Goal: Task Accomplishment & Management: Manage account settings

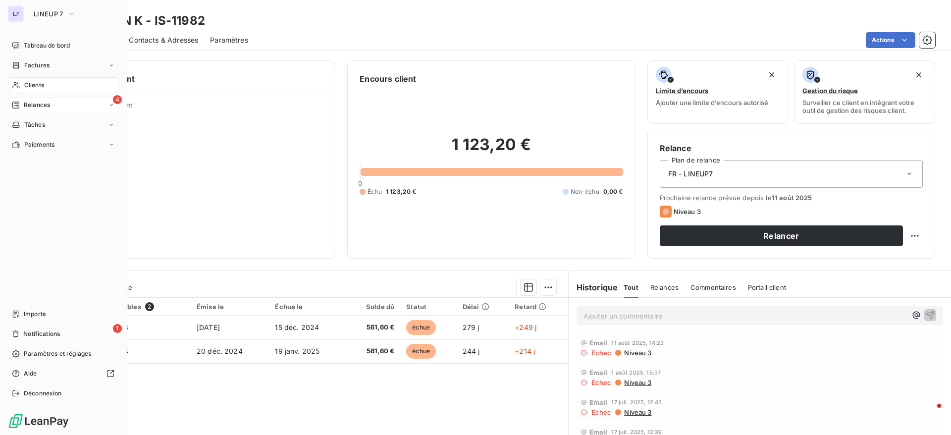
click at [45, 105] on span "Relances" at bounding box center [37, 104] width 26 height 9
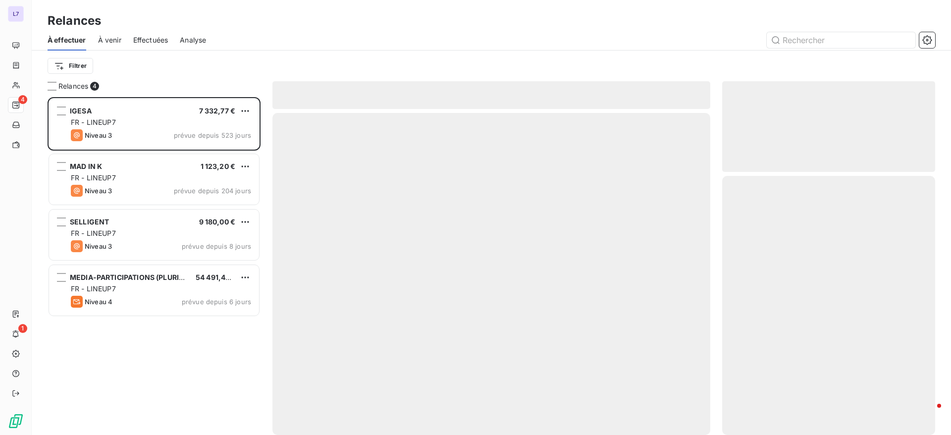
scroll to position [326, 201]
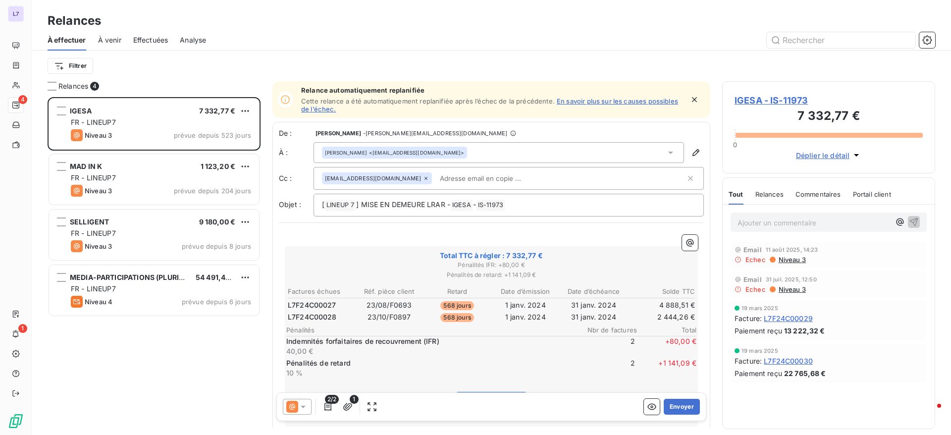
click at [159, 43] on span "Effectuées" at bounding box center [150, 40] width 35 height 10
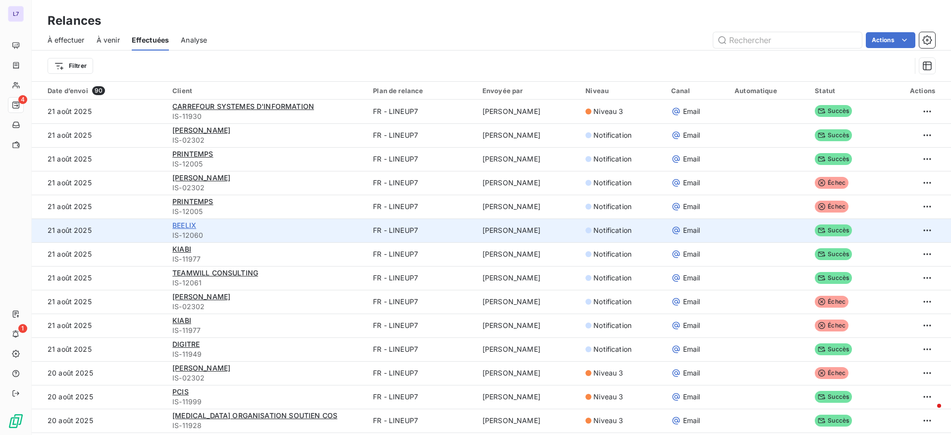
click at [181, 225] on span "BEELIX" at bounding box center [184, 225] width 24 height 8
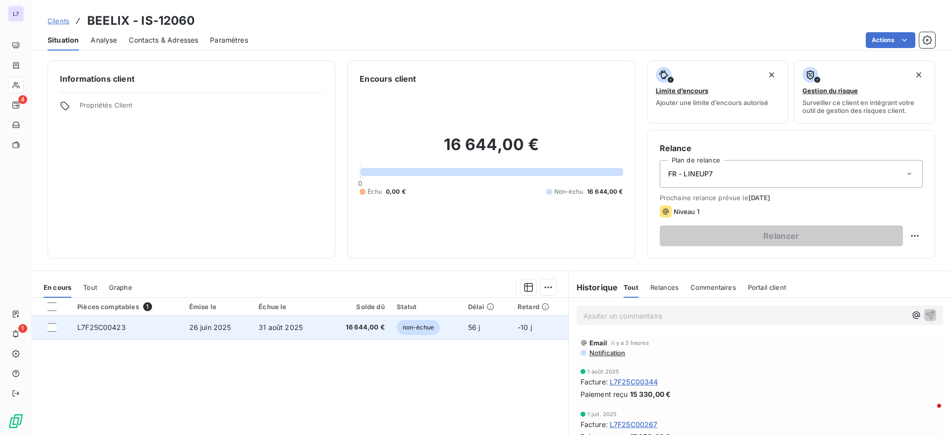
click at [56, 326] on div at bounding box center [57, 327] width 18 height 9
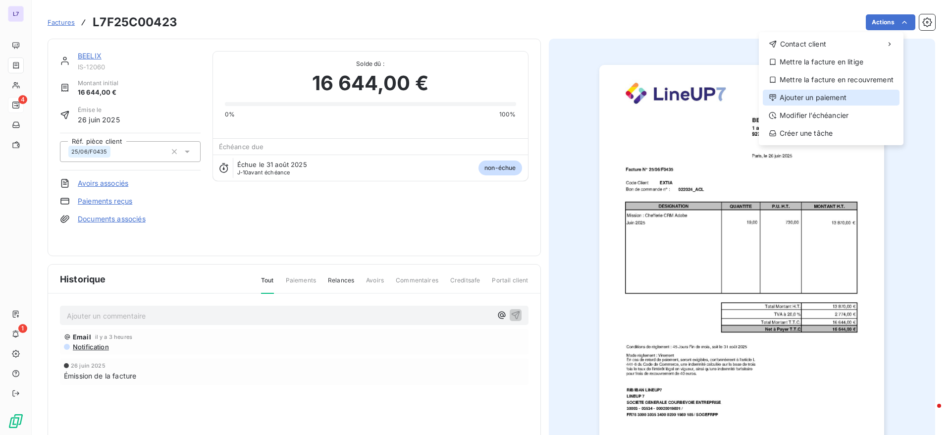
click at [821, 95] on div "Ajouter un paiement" at bounding box center [830, 98] width 137 height 16
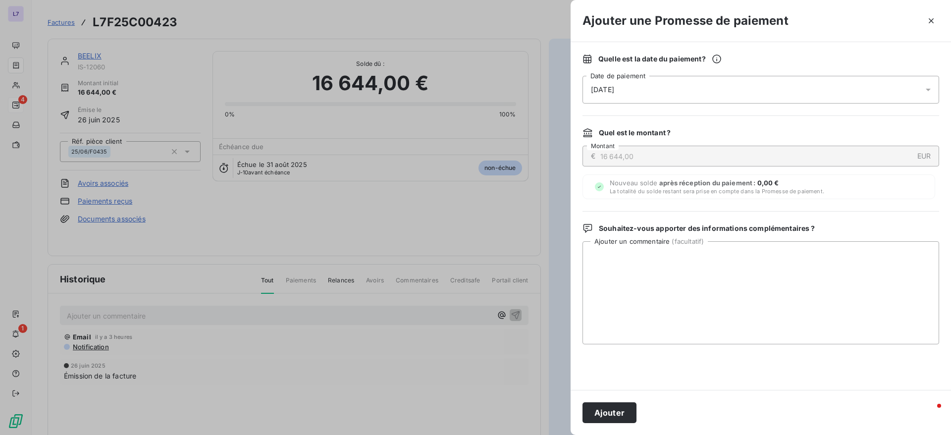
click at [918, 86] on div "[DATE]" at bounding box center [760, 90] width 356 height 28
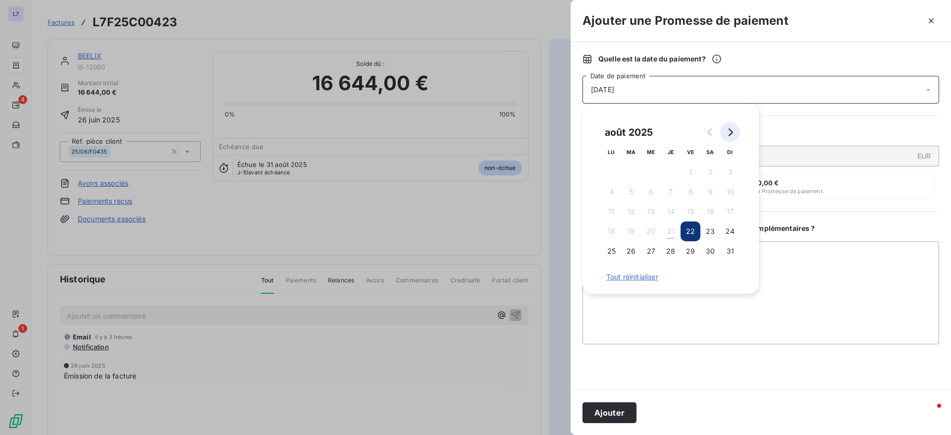
click at [728, 135] on icon "Go to next month" at bounding box center [730, 132] width 8 height 8
click at [714, 174] on button "6" at bounding box center [710, 172] width 20 height 20
click at [659, 304] on textarea "Ajouter un commentaire ( facultatif )" at bounding box center [760, 292] width 356 height 103
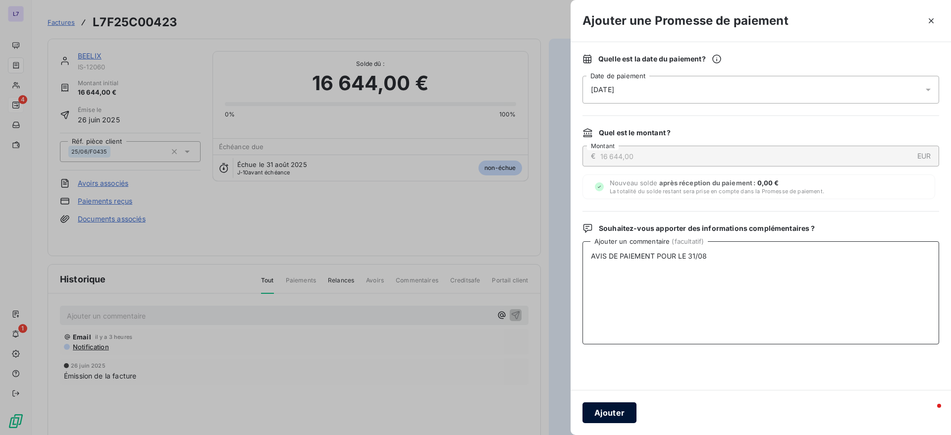
type textarea "AVIS DE PAIEMENT POUR LE 31/08"
click at [611, 413] on button "Ajouter" at bounding box center [609, 412] width 54 height 21
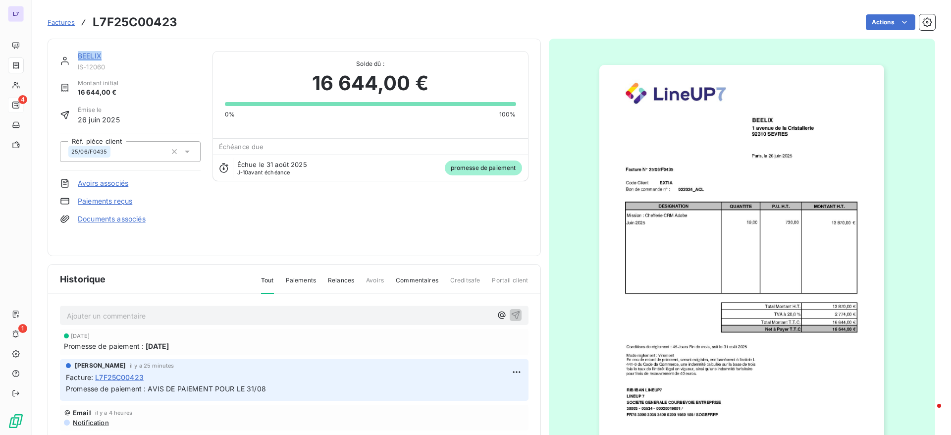
drag, startPoint x: 111, startPoint y: 52, endPoint x: 70, endPoint y: 56, distance: 41.8
click at [70, 56] on div "BEELIX IS-12060" at bounding box center [130, 61] width 141 height 20
copy link "BEELIX"
